Goal: Use online tool/utility: Utilize a website feature to perform a specific function

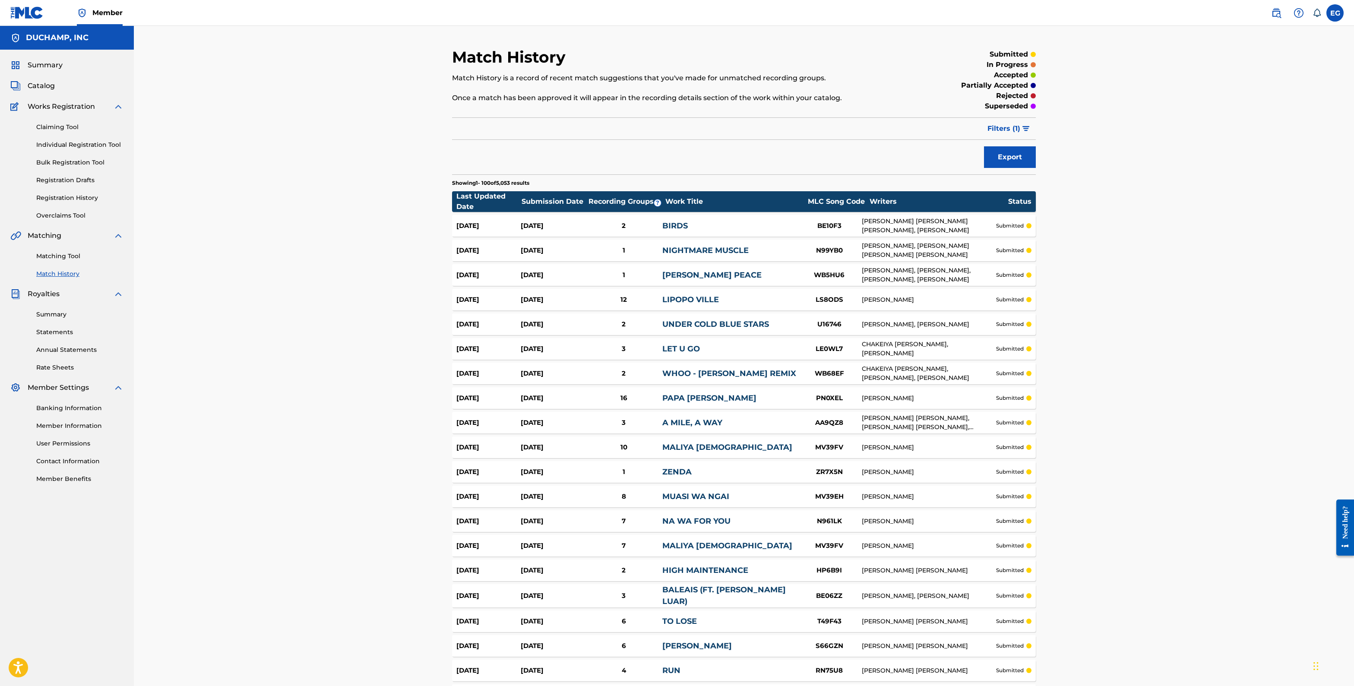
click at [60, 253] on link "Matching Tool" at bounding box center [79, 256] width 87 height 9
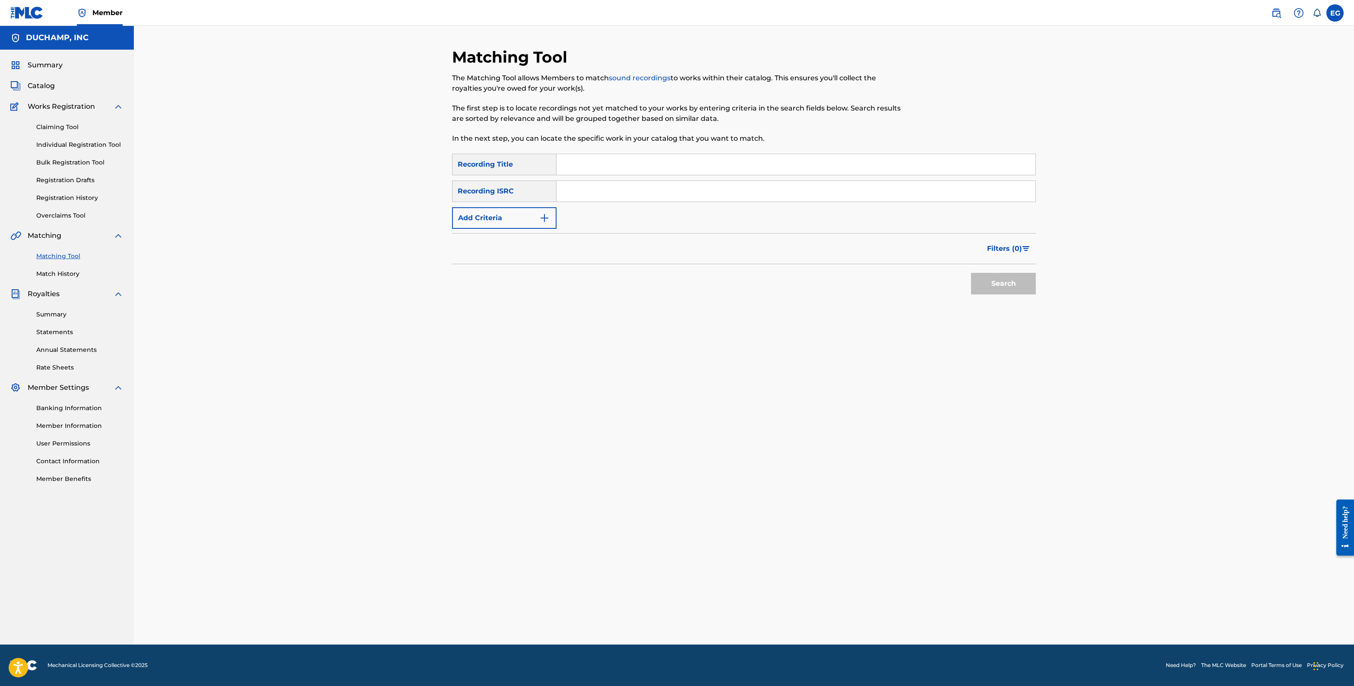
click at [586, 170] on input "Search Form" at bounding box center [796, 164] width 479 height 21
click at [563, 163] on input "LL I WANTED" at bounding box center [796, 164] width 479 height 21
type input "ALL I WANTED"
drag, startPoint x: 524, startPoint y: 212, endPoint x: 519, endPoint y: 225, distance: 14.0
click at [524, 212] on button "Add Criteria" at bounding box center [504, 218] width 104 height 22
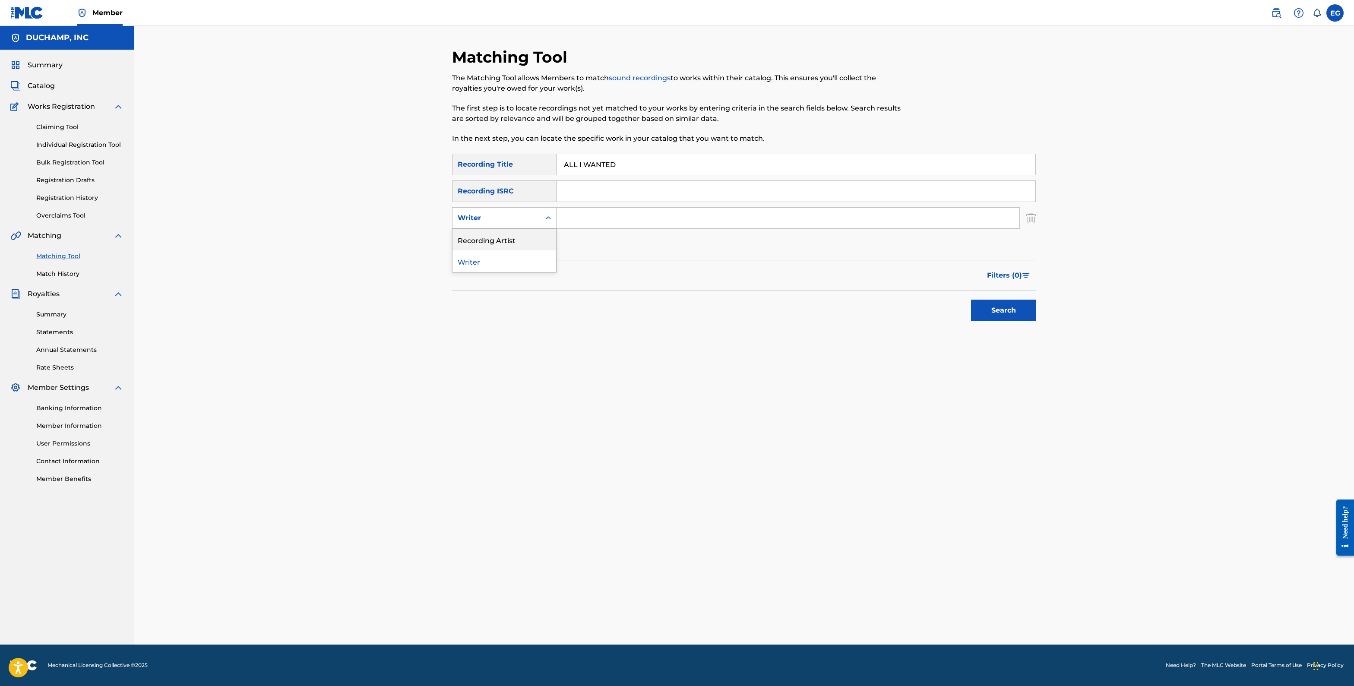
drag, startPoint x: 521, startPoint y: 241, endPoint x: 592, endPoint y: 201, distance: 81.6
click at [521, 241] on div "Recording Artist" at bounding box center [505, 240] width 104 height 22
click at [592, 201] on input "Search Form" at bounding box center [796, 191] width 479 height 21
click at [586, 215] on input "Search Form" at bounding box center [788, 218] width 463 height 21
type input "HANDMADE MOMENTS"
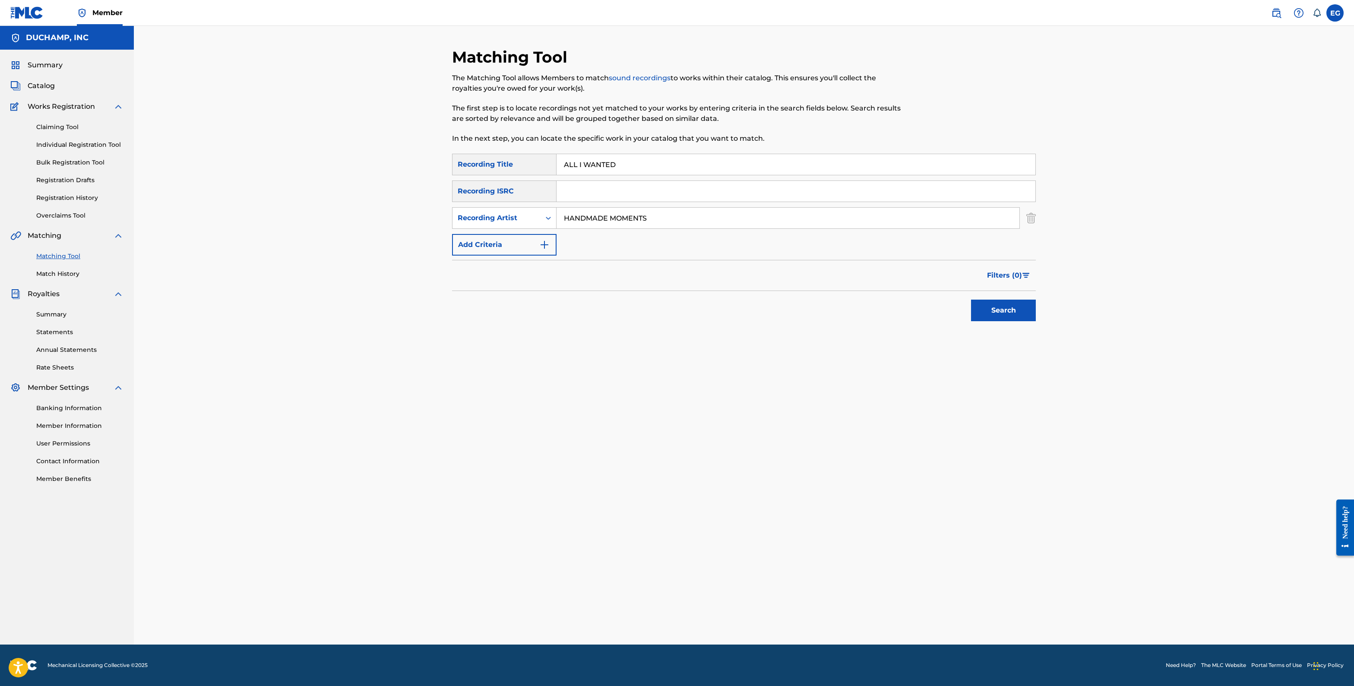
click at [971, 300] on button "Search" at bounding box center [1003, 311] width 65 height 22
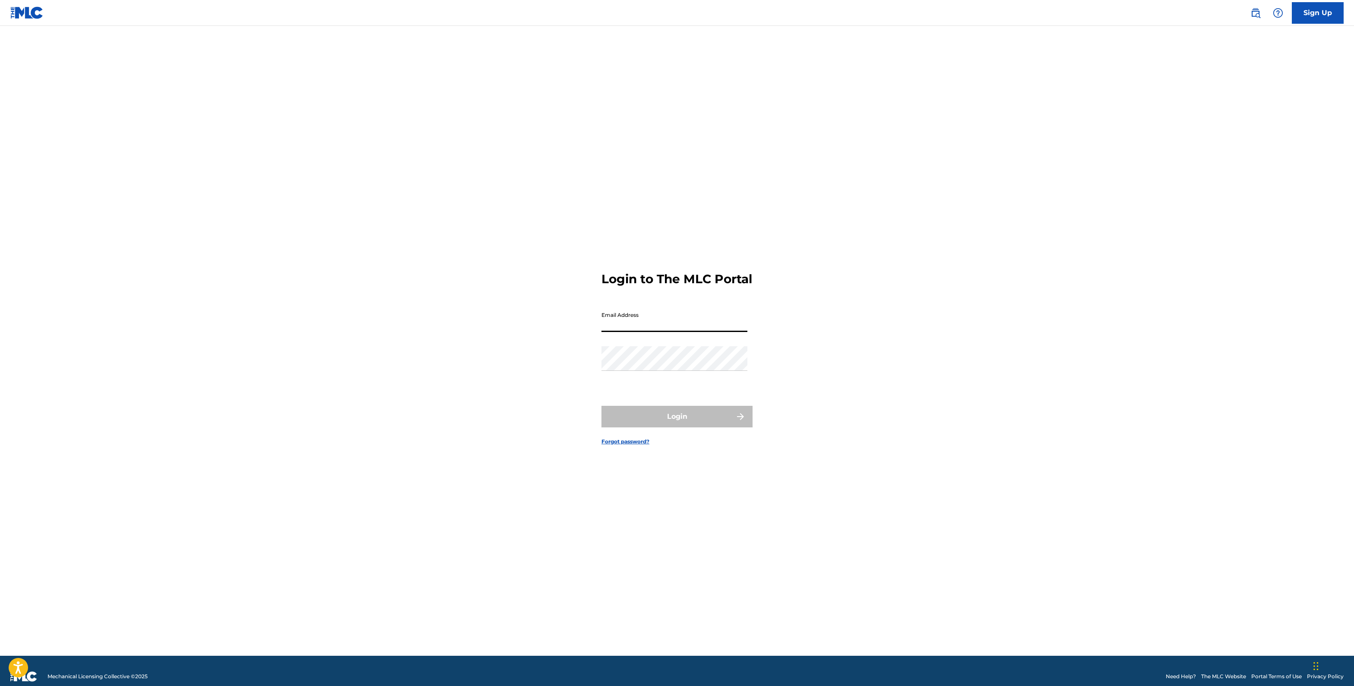
click at [650, 324] on input "Email Address" at bounding box center [674, 319] width 146 height 25
type input "[PERSON_NAME][EMAIL_ADDRESS][PERSON_NAME][DOMAIN_NAME]"
click at [665, 379] on div "Password" at bounding box center [674, 365] width 146 height 39
click at [668, 427] on button "Login" at bounding box center [676, 417] width 151 height 22
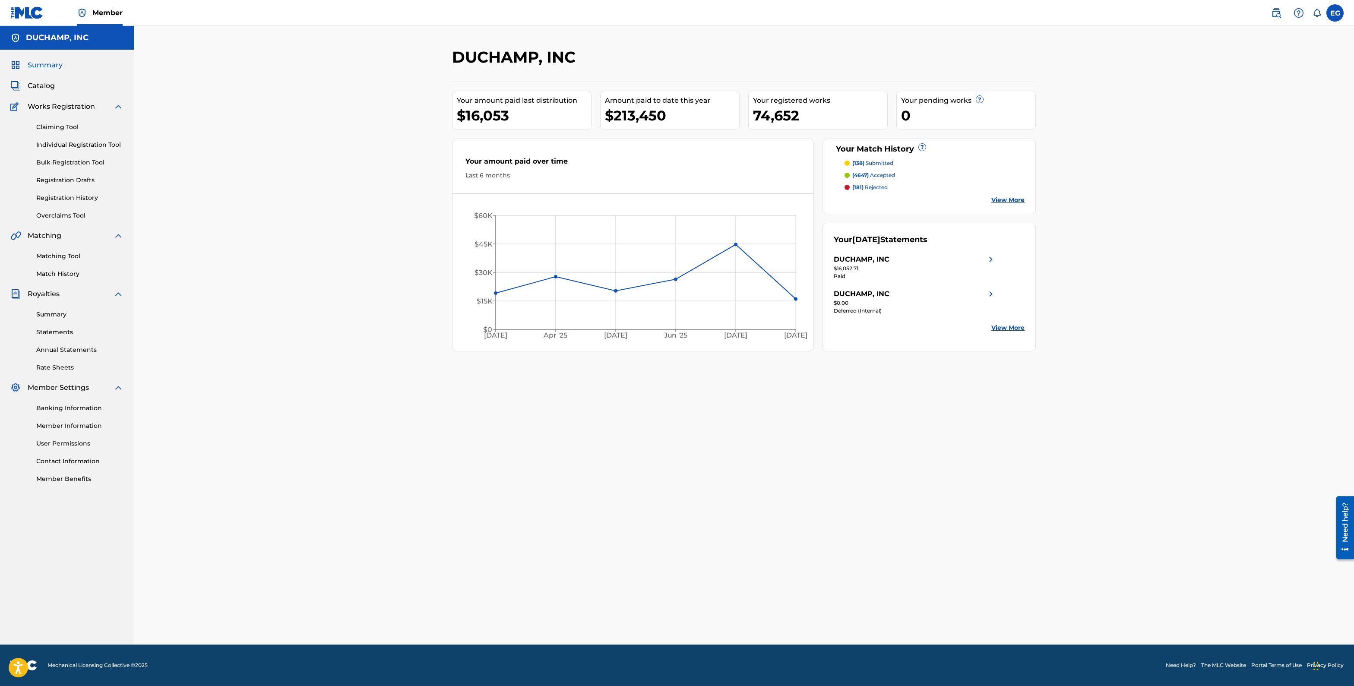
click at [68, 256] on link "Matching Tool" at bounding box center [79, 256] width 87 height 9
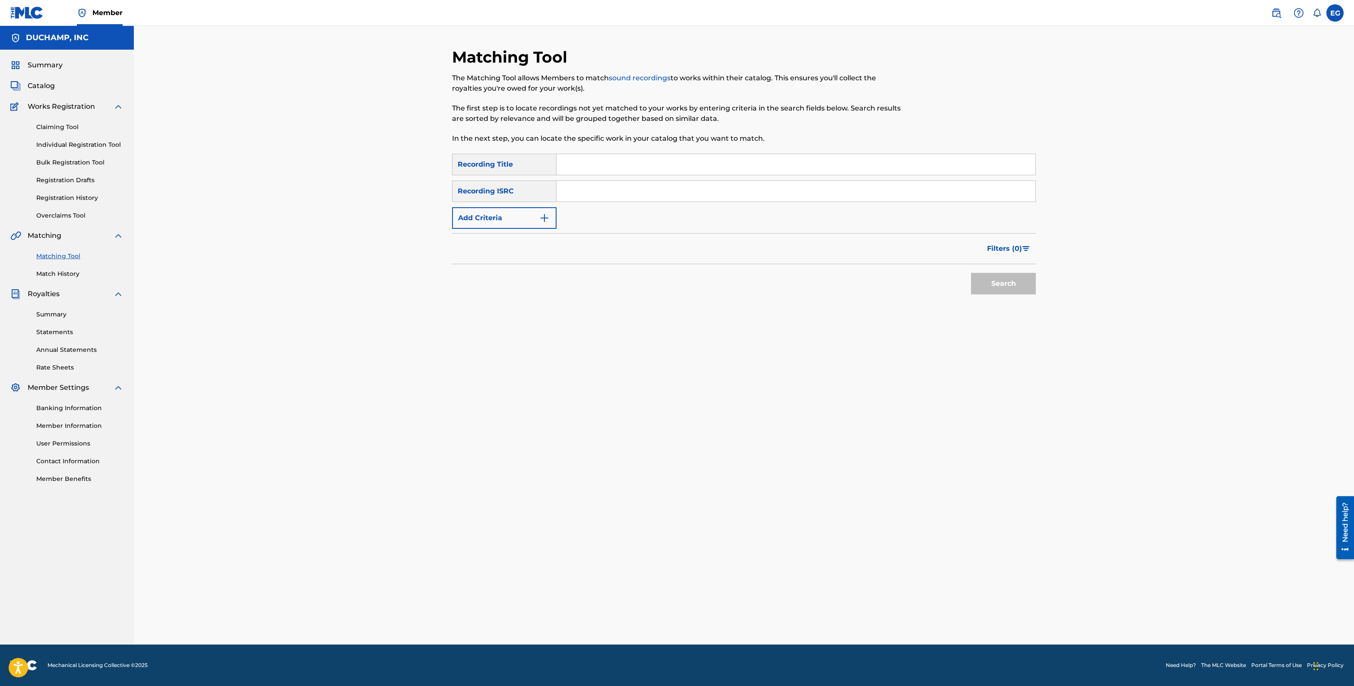
click at [590, 158] on input "Search Form" at bounding box center [796, 164] width 479 height 21
type input "ALL I WANTED"
click at [533, 220] on button "Add Criteria" at bounding box center [504, 218] width 104 height 22
click at [516, 244] on button "Add Criteria" at bounding box center [504, 245] width 104 height 22
click at [513, 238] on div "Recording Artist" at bounding box center [497, 245] width 88 height 16
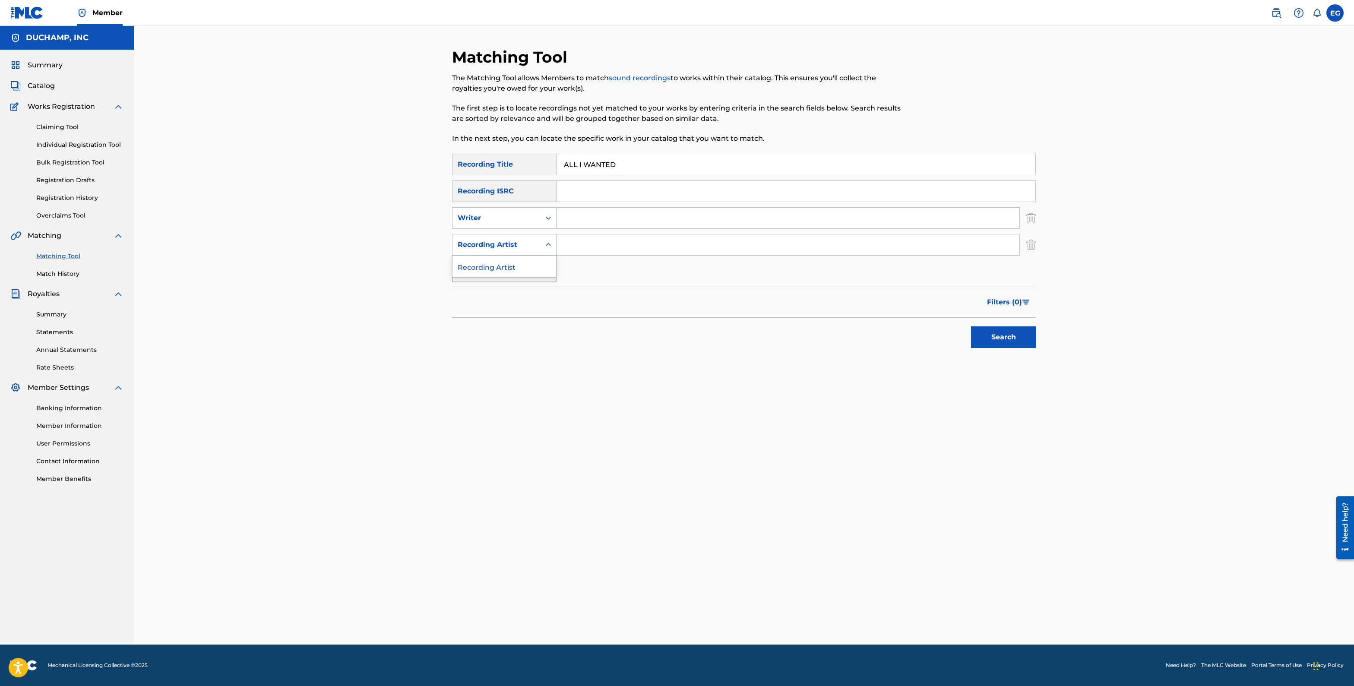
click at [515, 264] on div "Recording Artist" at bounding box center [505, 267] width 104 height 22
click at [577, 244] on input "Search Form" at bounding box center [788, 244] width 463 height 21
type input "HANDMADE"
click at [971, 326] on button "Search" at bounding box center [1003, 337] width 65 height 22
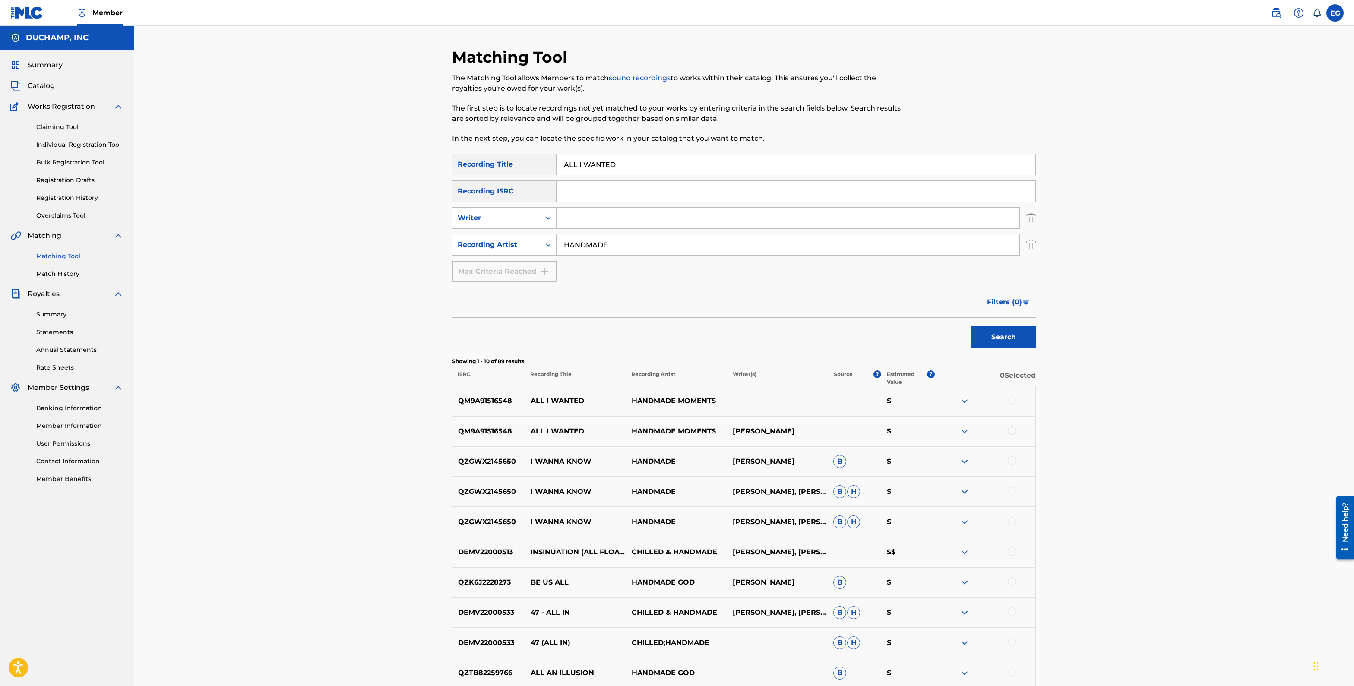
click at [962, 432] on img at bounding box center [964, 431] width 10 height 10
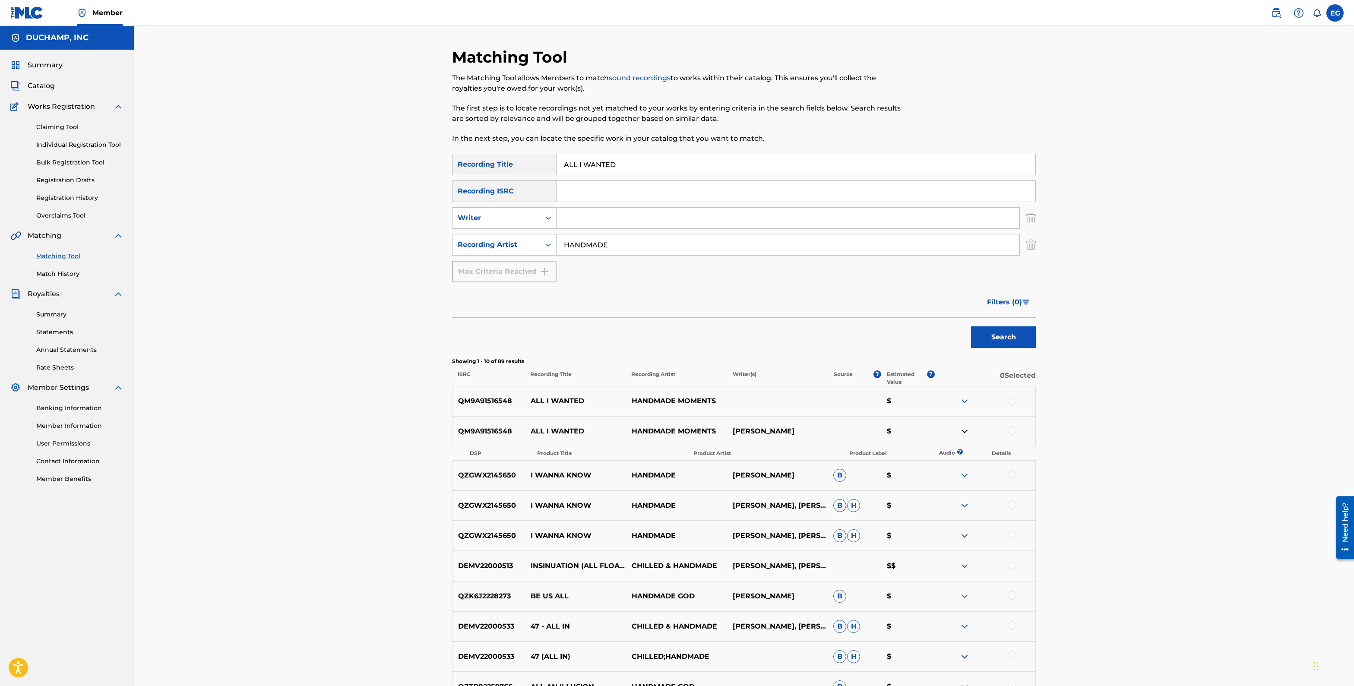
click at [964, 432] on img at bounding box center [964, 431] width 10 height 10
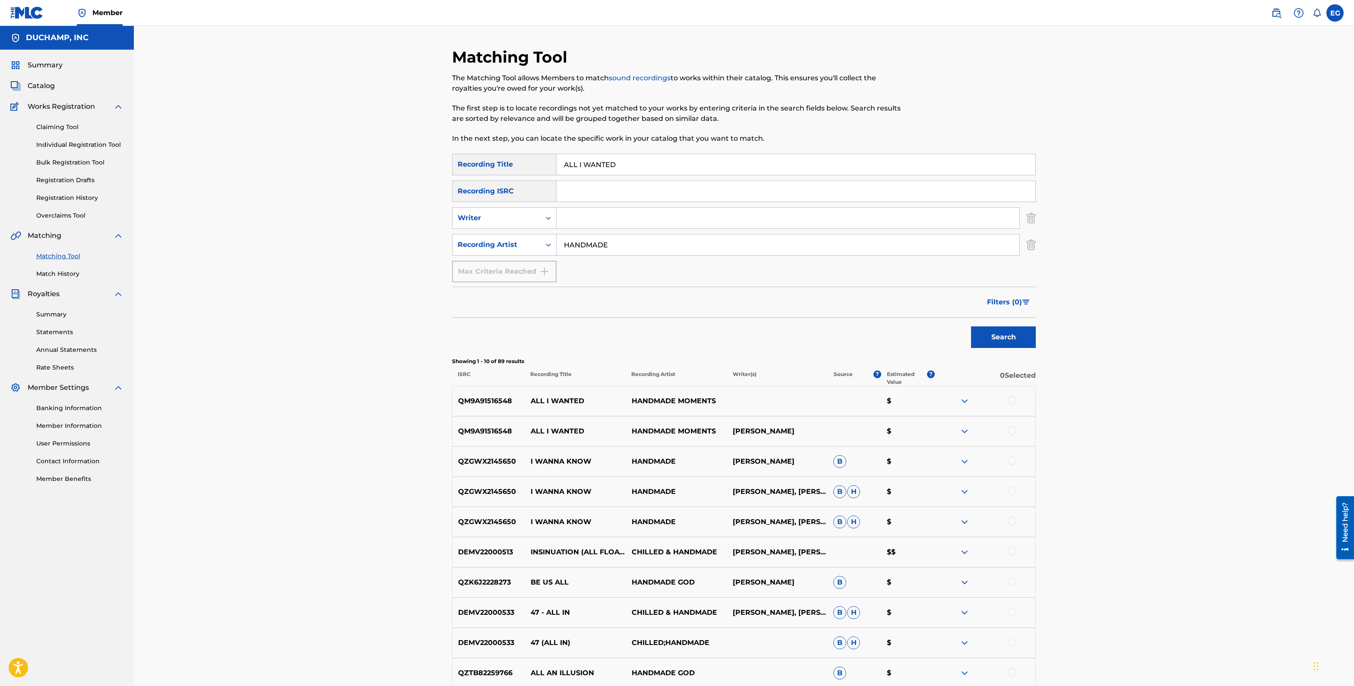
click at [963, 398] on img at bounding box center [964, 401] width 10 height 10
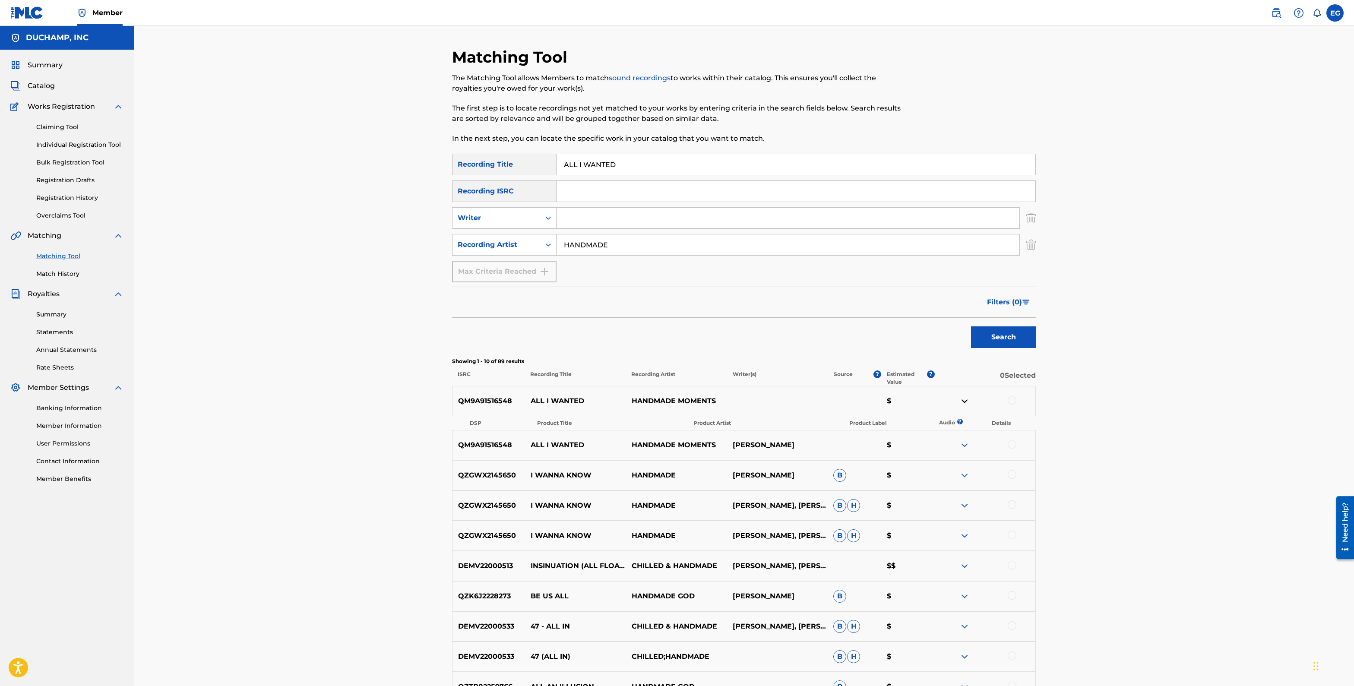
click at [964, 400] on img at bounding box center [964, 401] width 10 height 10
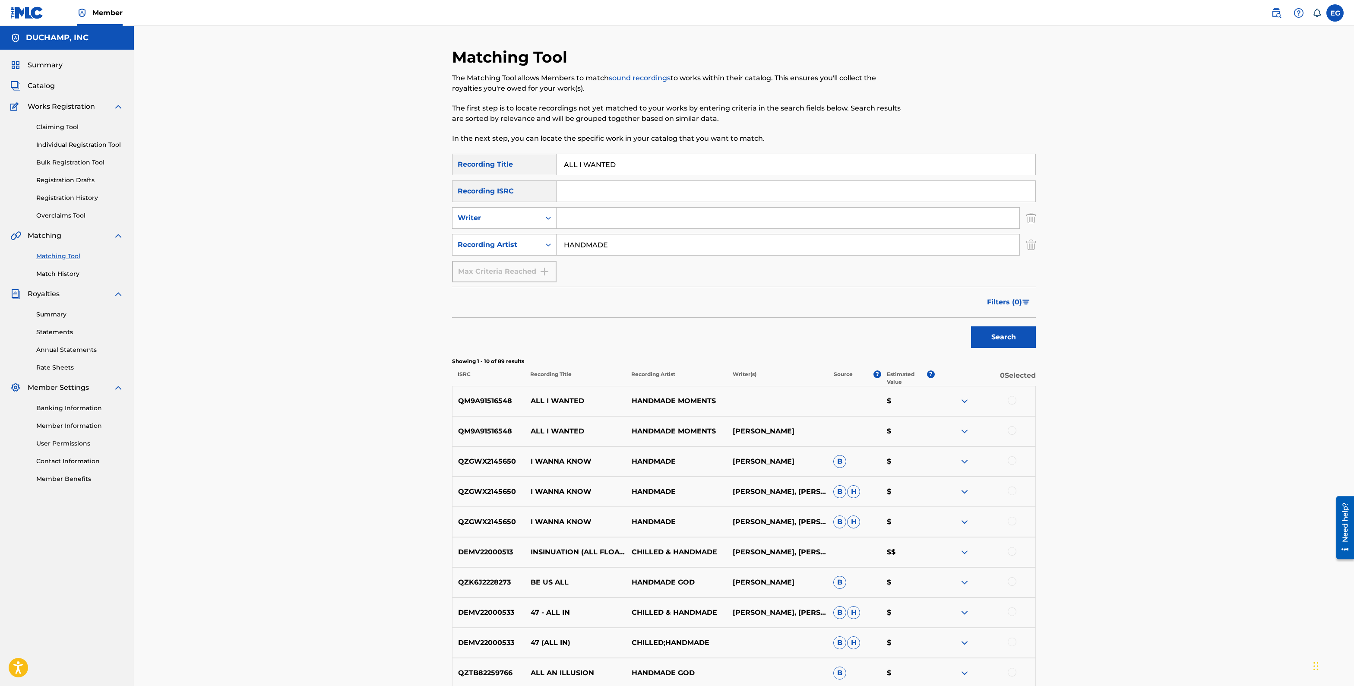
click at [965, 400] on img at bounding box center [964, 401] width 10 height 10
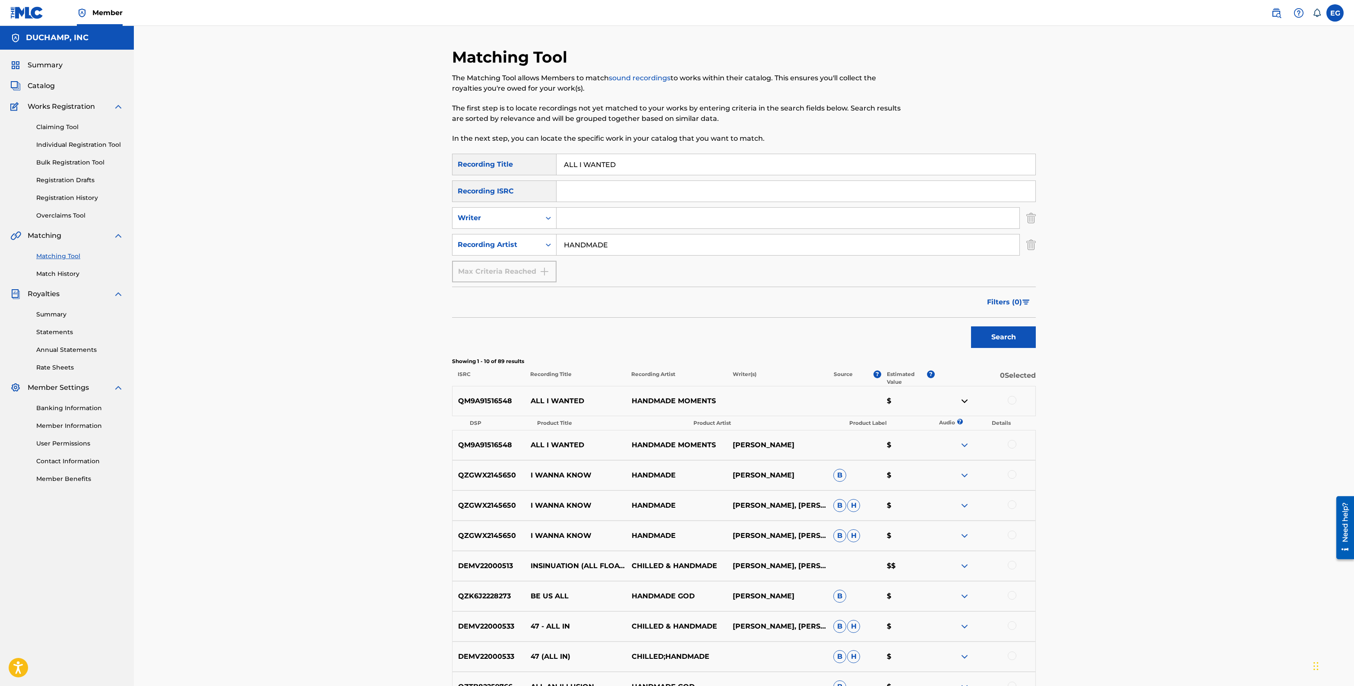
click at [67, 275] on link "Match History" at bounding box center [79, 273] width 87 height 9
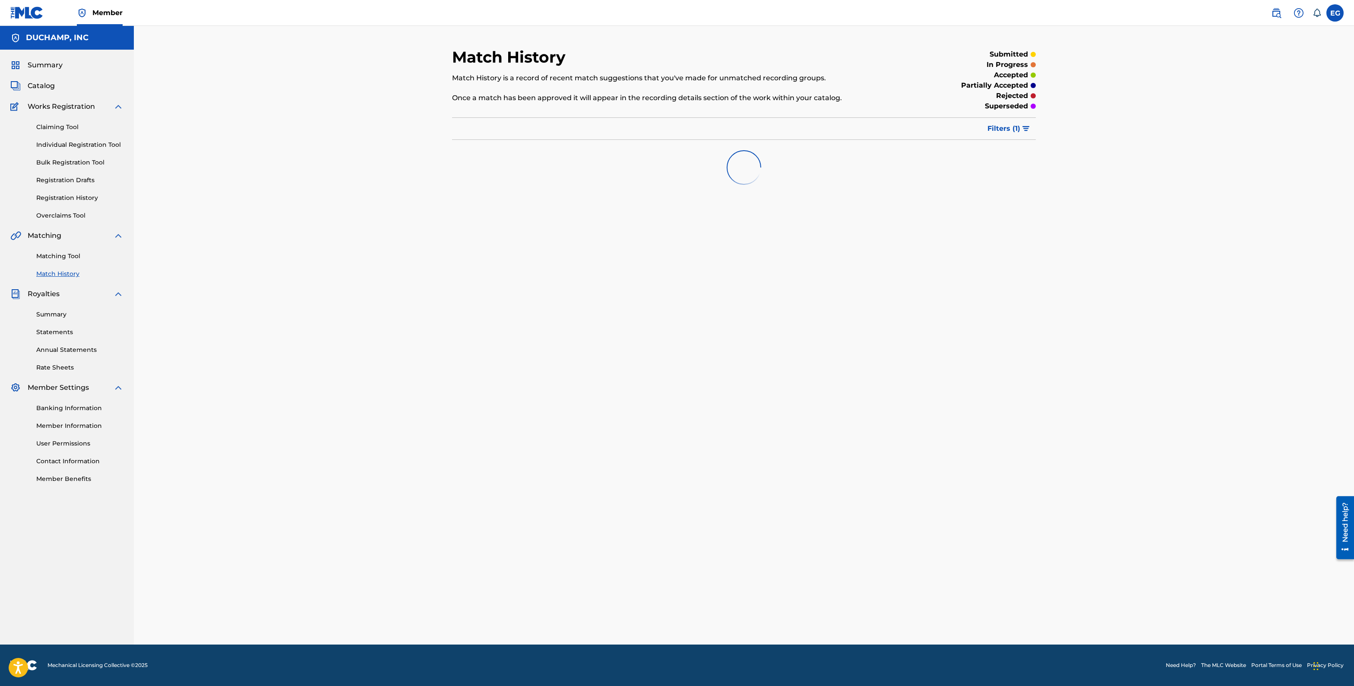
click at [73, 257] on link "Matching Tool" at bounding box center [79, 256] width 87 height 9
